Goal: Complete application form

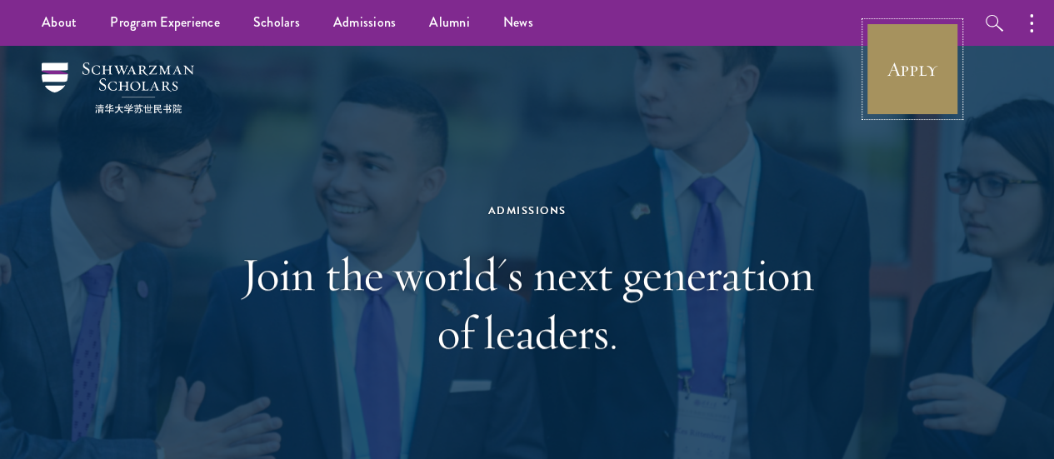
click at [934, 73] on link "Apply" at bounding box center [912, 69] width 93 height 93
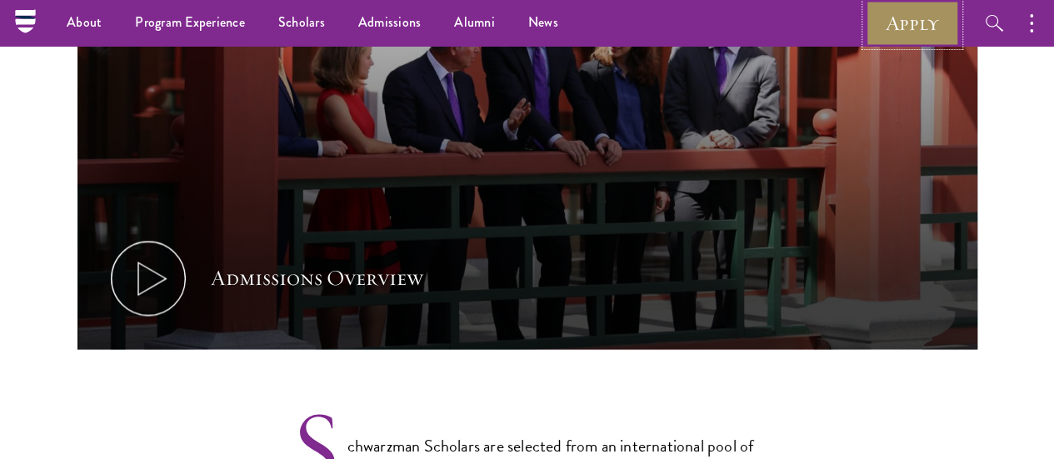
scroll to position [242, 0]
